Goal: Contribute content

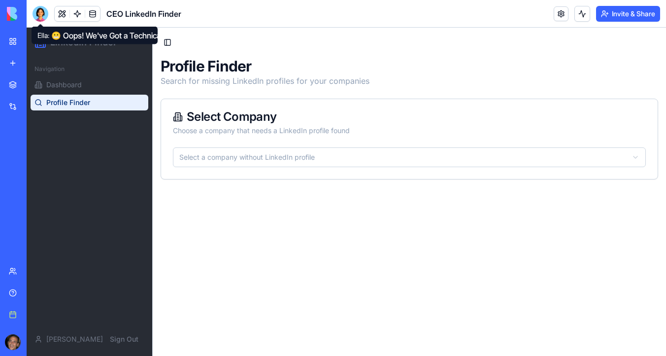
click at [40, 14] on div at bounding box center [41, 14] width 16 height 16
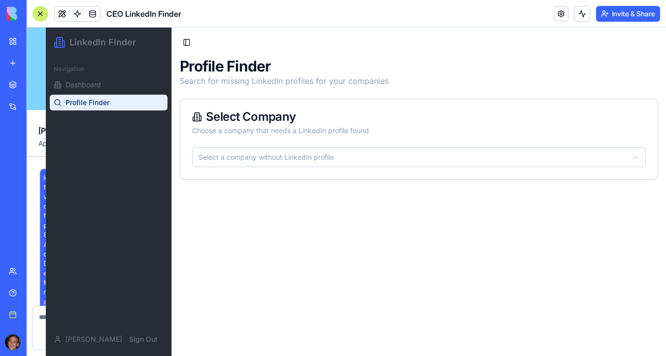
scroll to position [2969, 0]
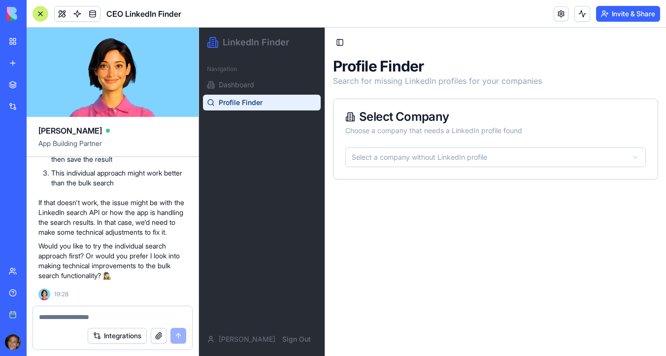
click at [83, 317] on textarea at bounding box center [112, 317] width 147 height 10
type textarea "*"
type textarea "**********"
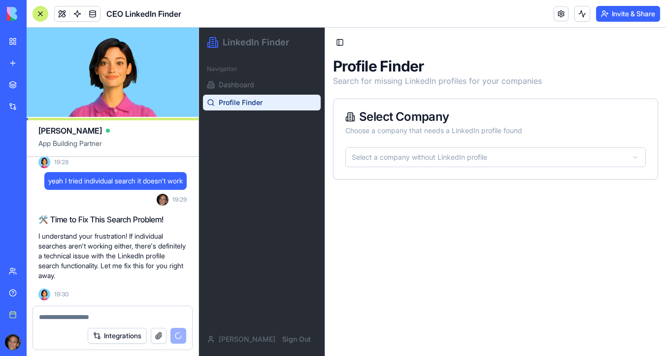
scroll to position [3128, 0]
